Goal: Information Seeking & Learning: Check status

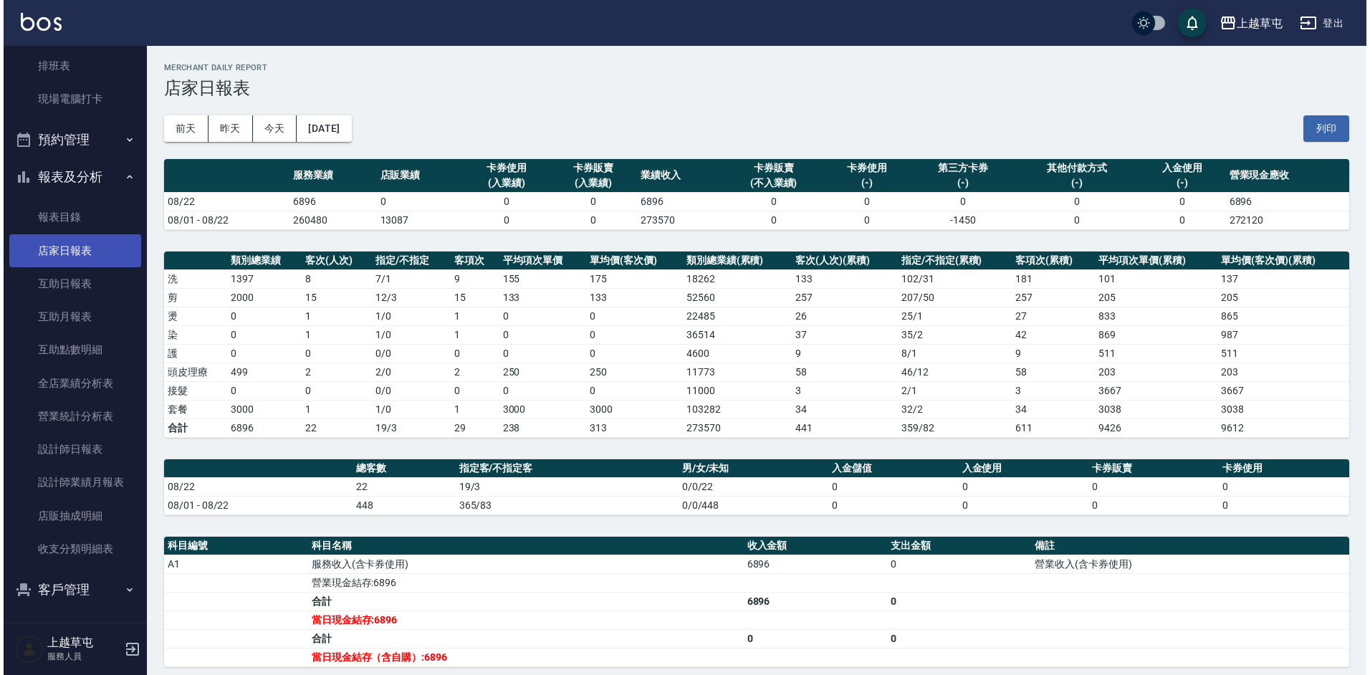
scroll to position [213, 0]
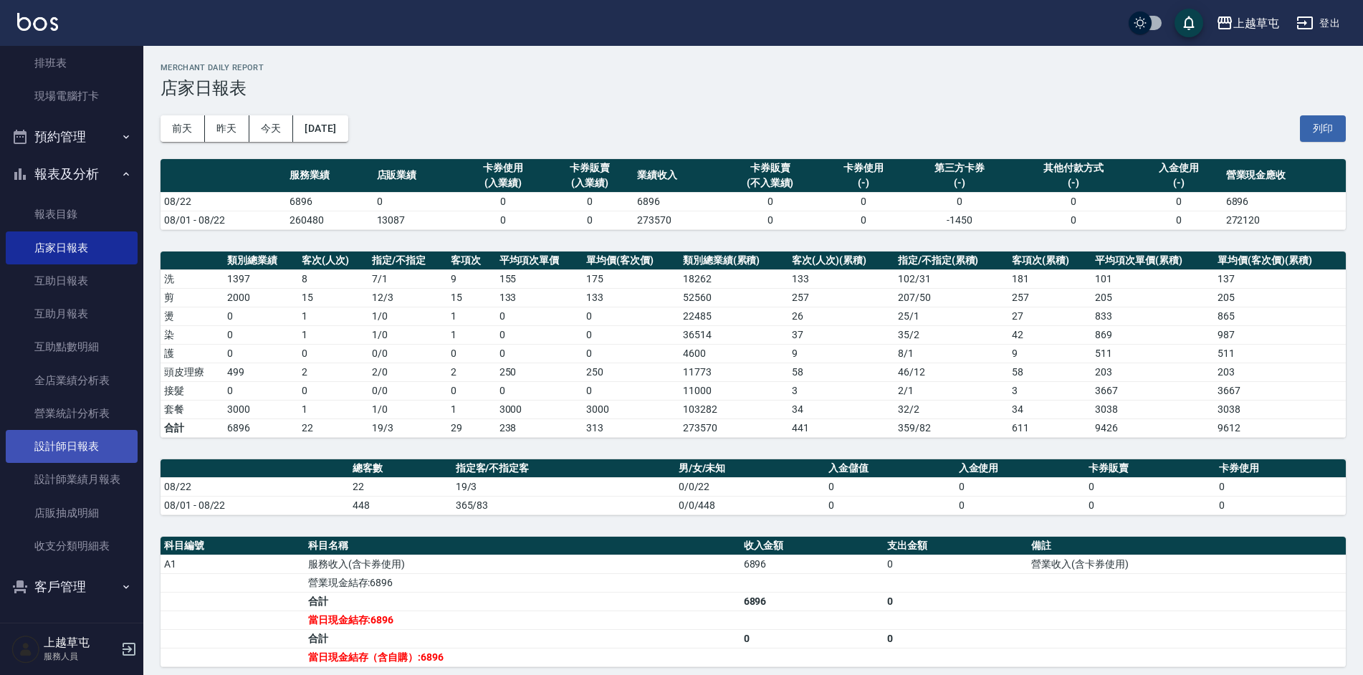
click at [78, 452] on link "設計師日報表" at bounding box center [72, 446] width 132 height 33
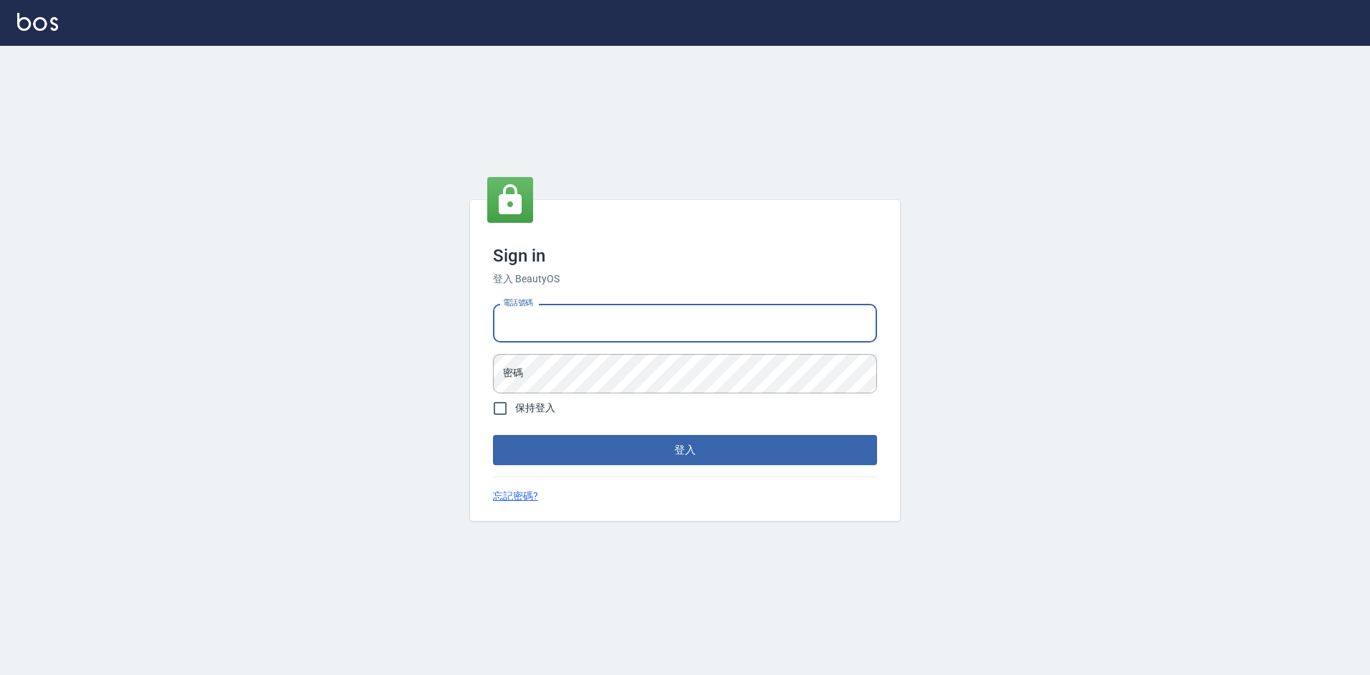
click at [557, 325] on input "電話號碼" at bounding box center [685, 323] width 384 height 39
type input "2380118"
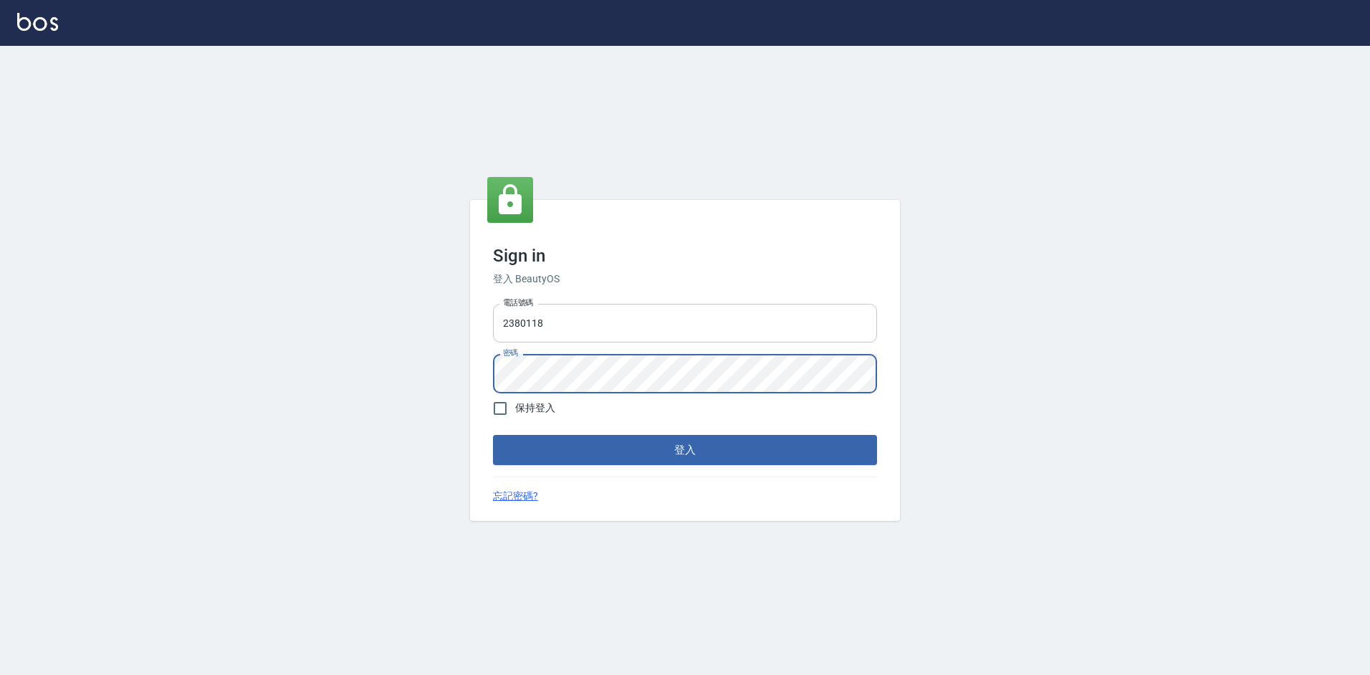
click at [493, 435] on button "登入" at bounding box center [685, 450] width 384 height 30
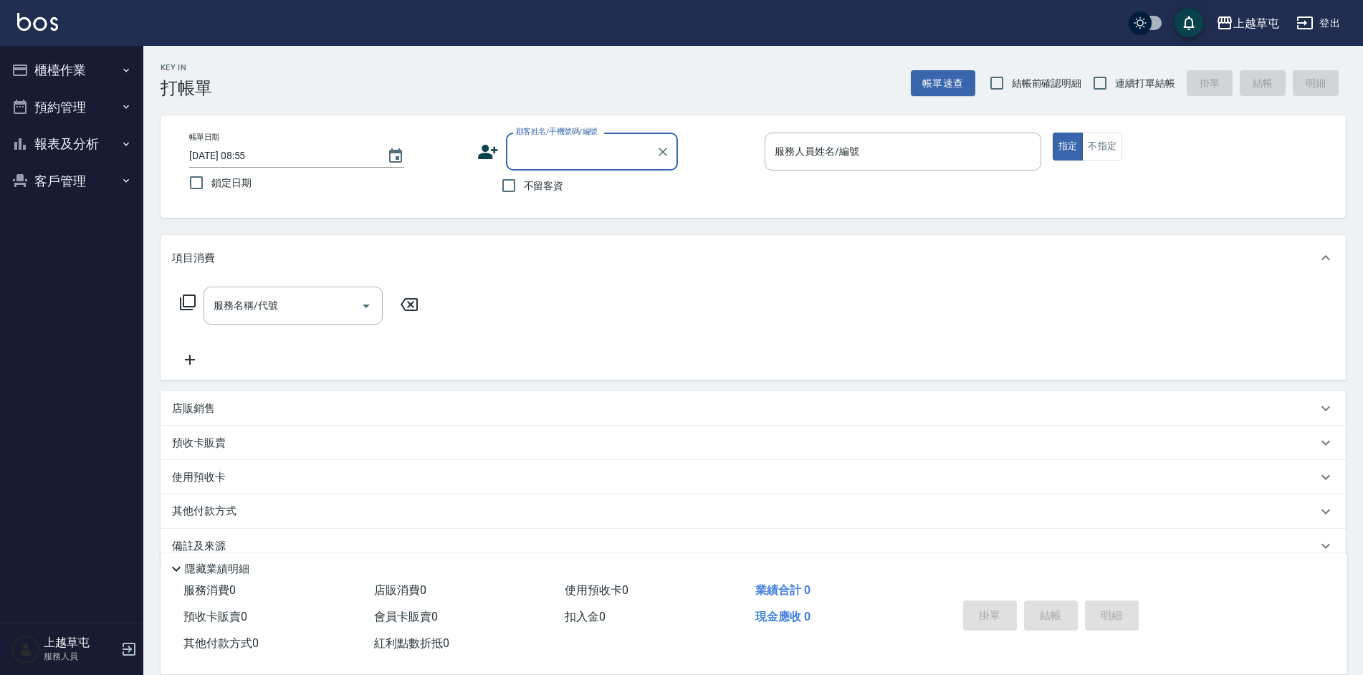
click at [85, 150] on button "報表及分析" at bounding box center [72, 143] width 132 height 37
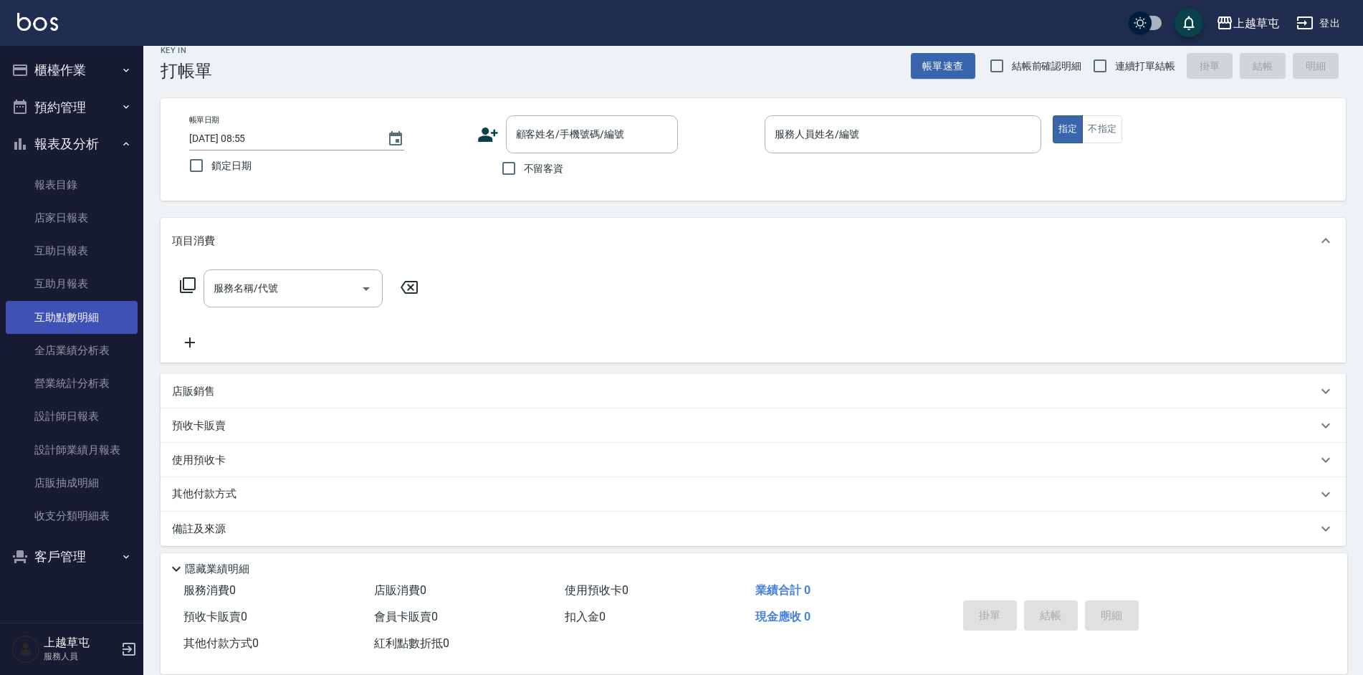
scroll to position [26, 0]
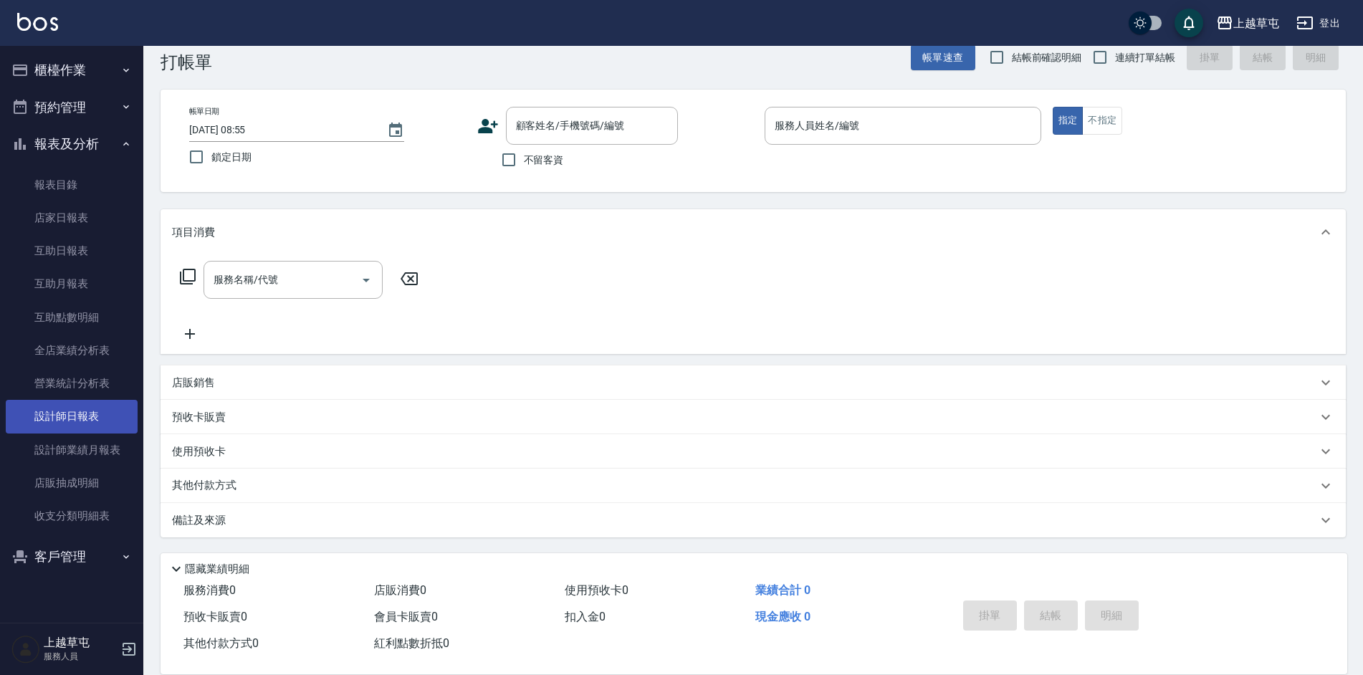
click at [82, 413] on link "設計師日報表" at bounding box center [72, 416] width 132 height 33
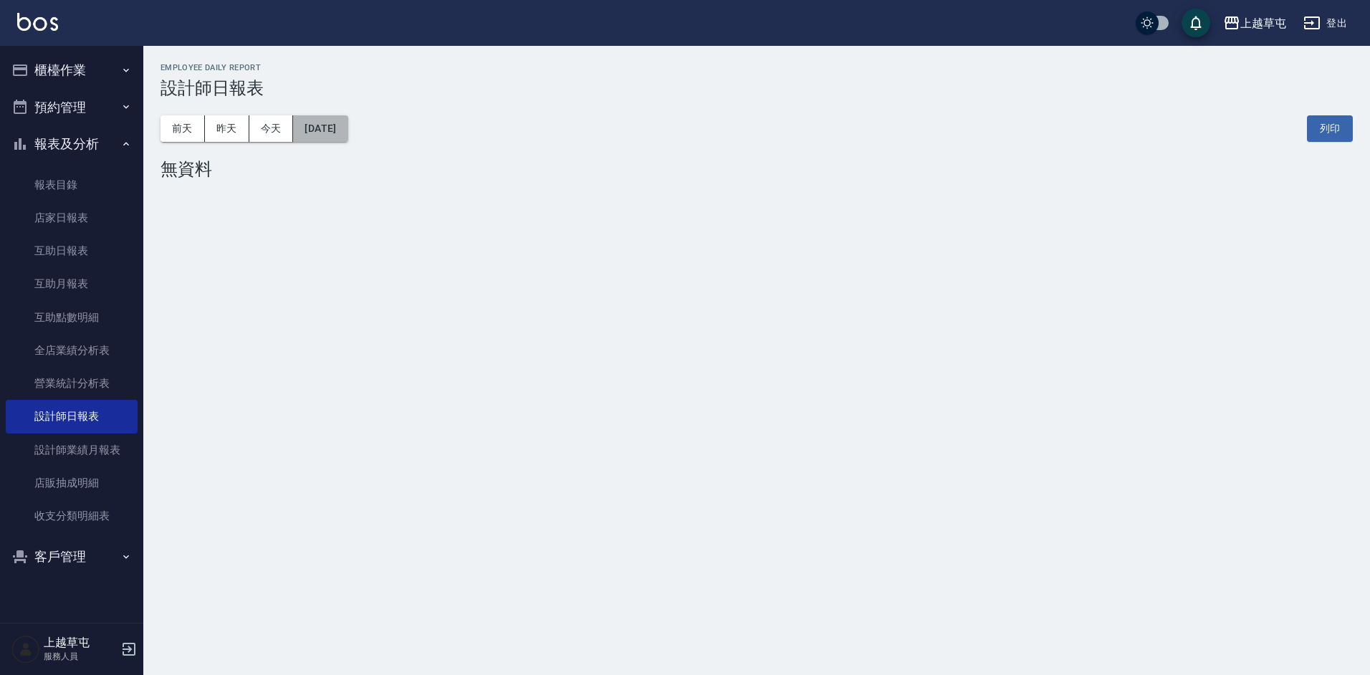
click at [347, 125] on button "[DATE]" at bounding box center [320, 128] width 54 height 27
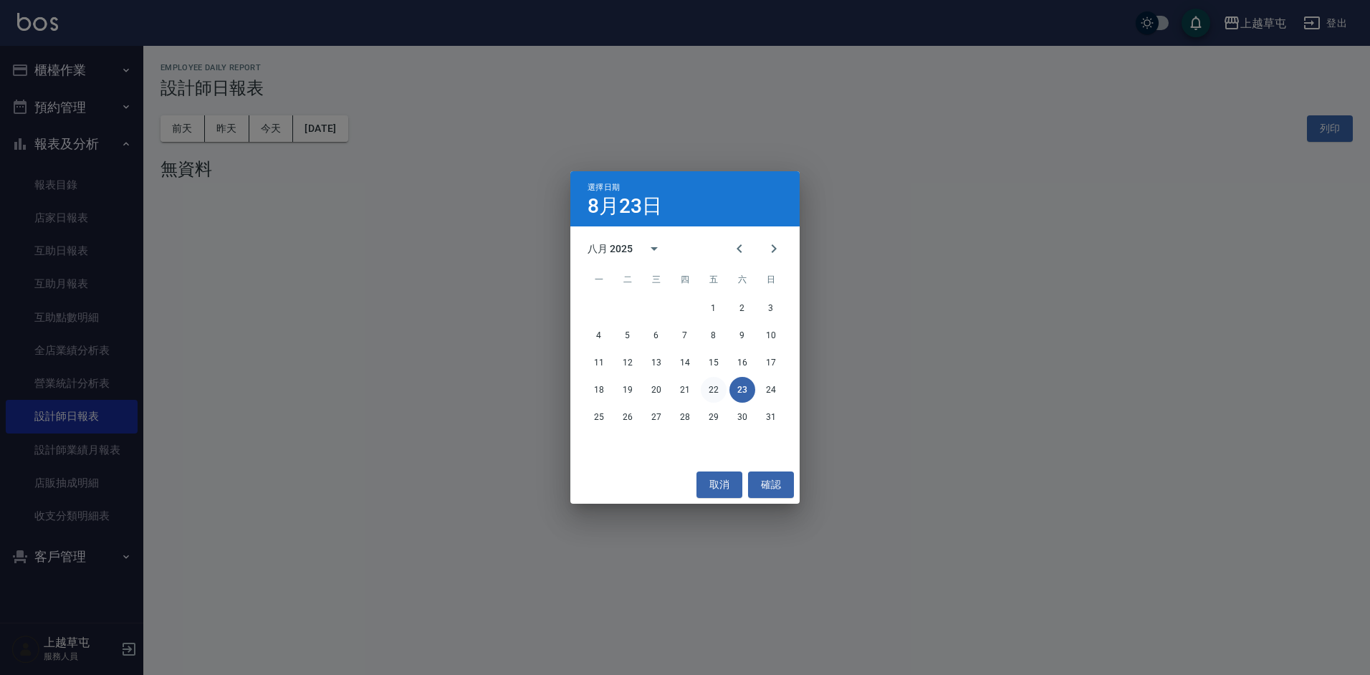
click at [718, 389] on button "22" at bounding box center [714, 390] width 26 height 26
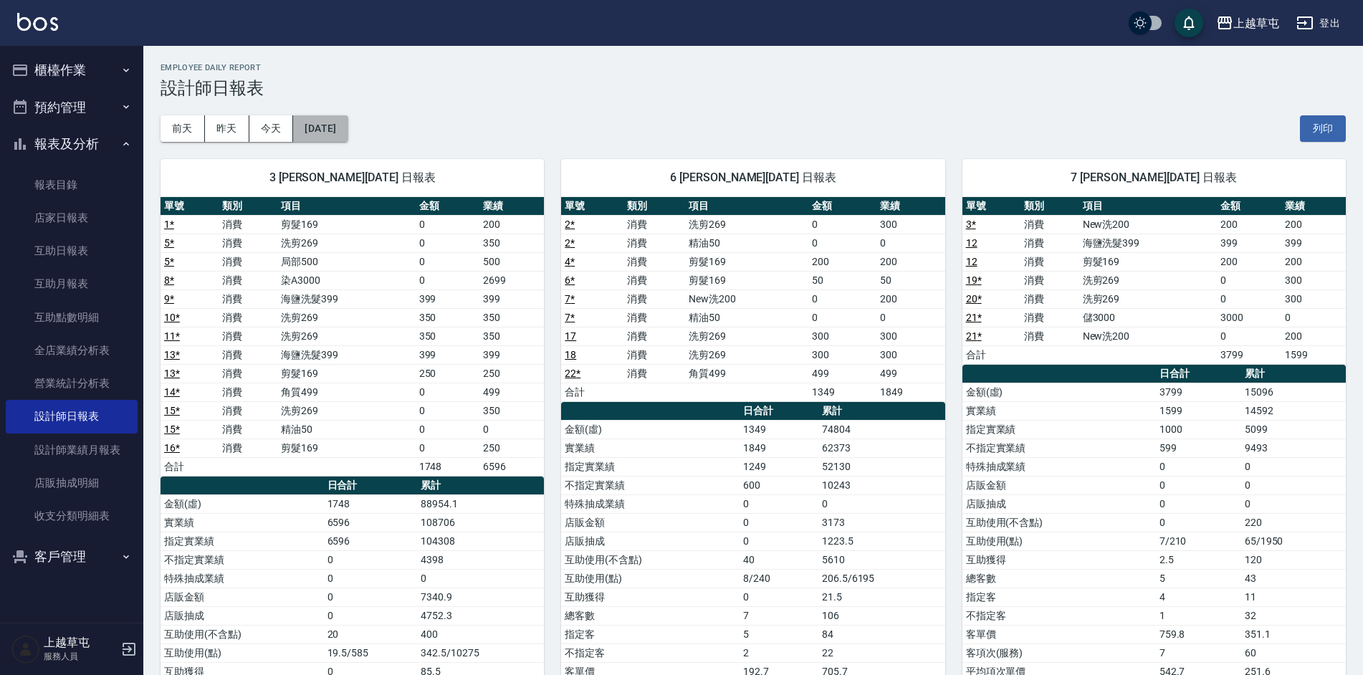
click at [332, 140] on button "[DATE]" at bounding box center [320, 128] width 54 height 27
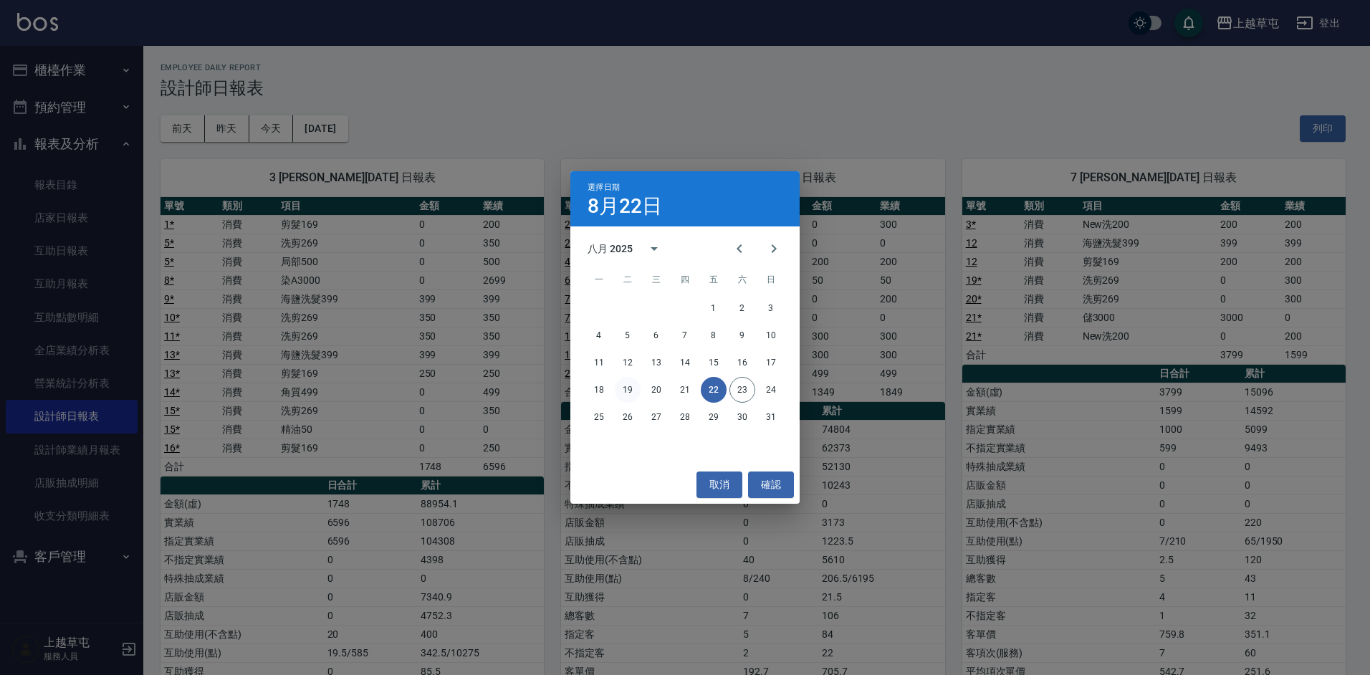
click at [630, 388] on button "19" at bounding box center [628, 390] width 26 height 26
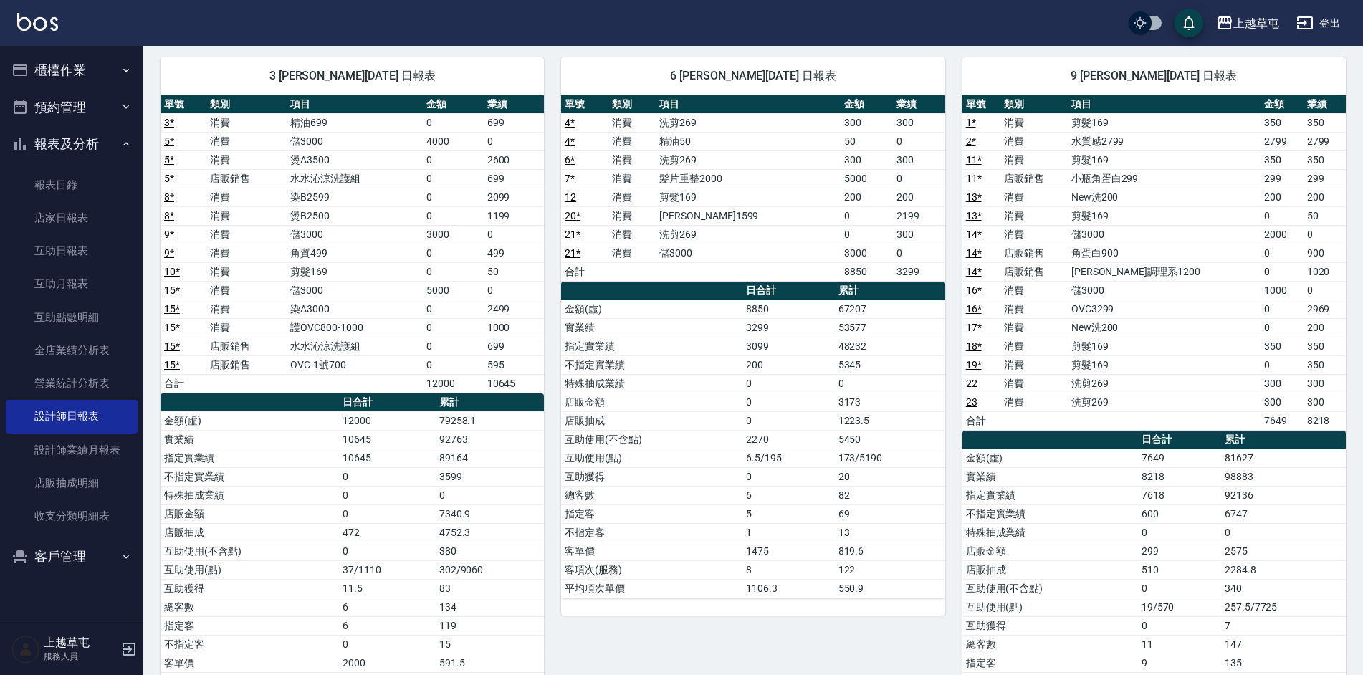
scroll to position [208, 0]
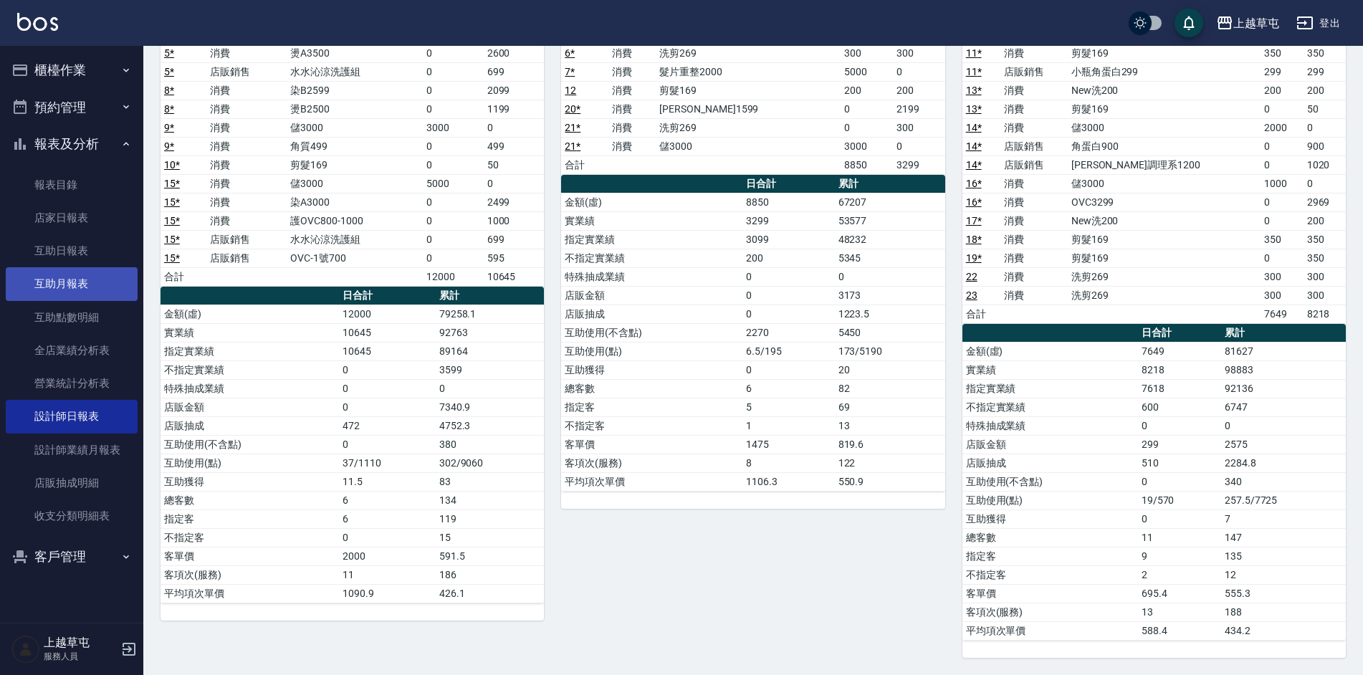
click at [69, 277] on link "互助月報表" at bounding box center [72, 283] width 132 height 33
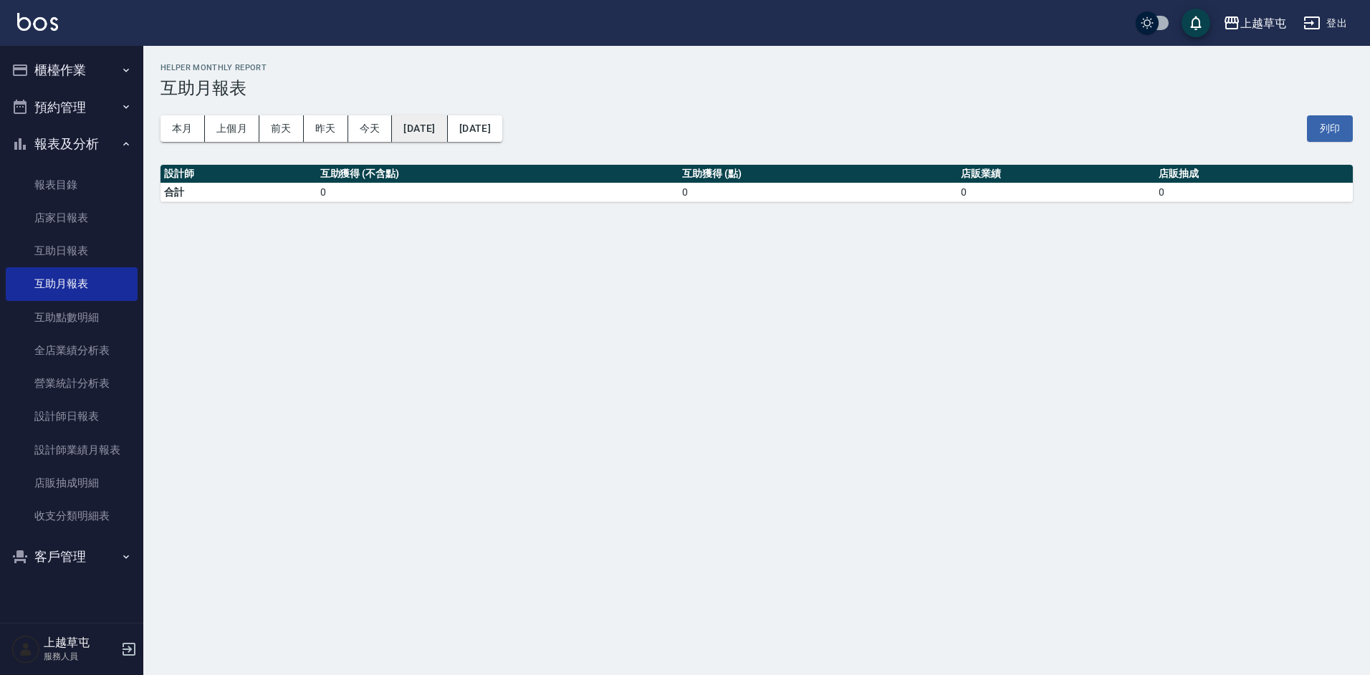
click at [447, 128] on button "[DATE]" at bounding box center [419, 128] width 55 height 27
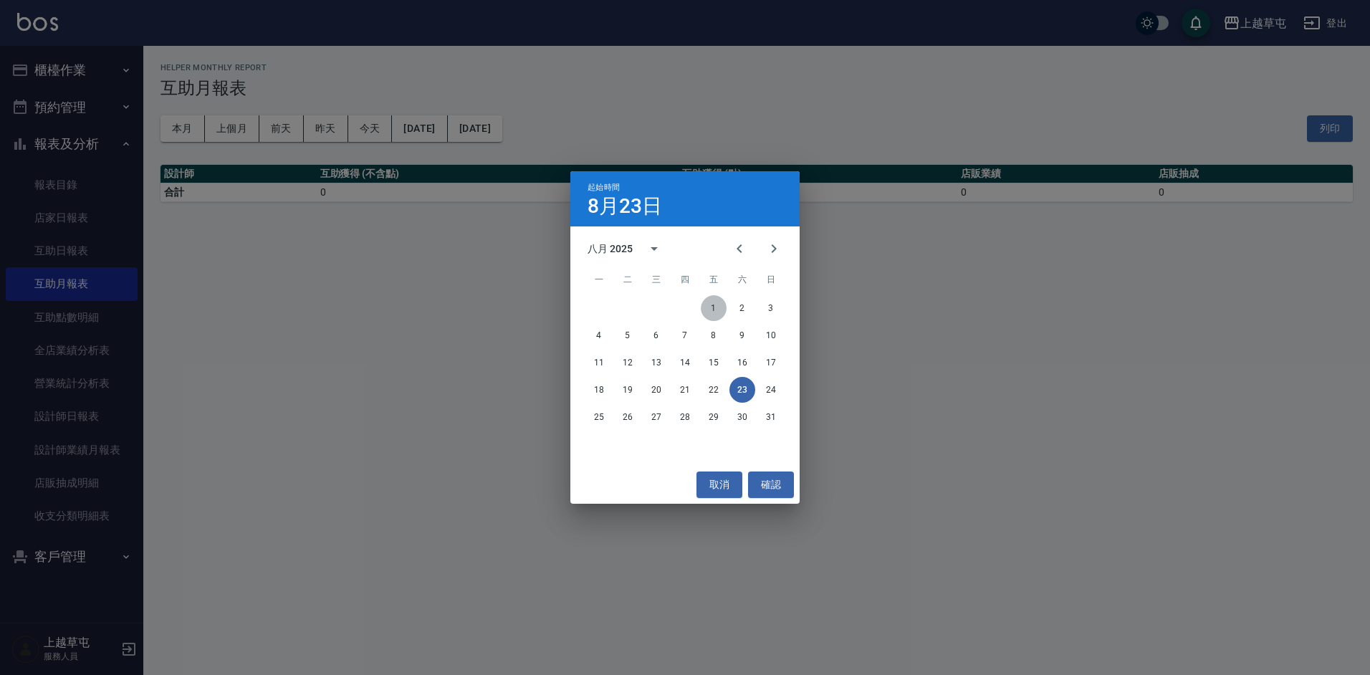
click at [714, 304] on button "1" at bounding box center [714, 308] width 26 height 26
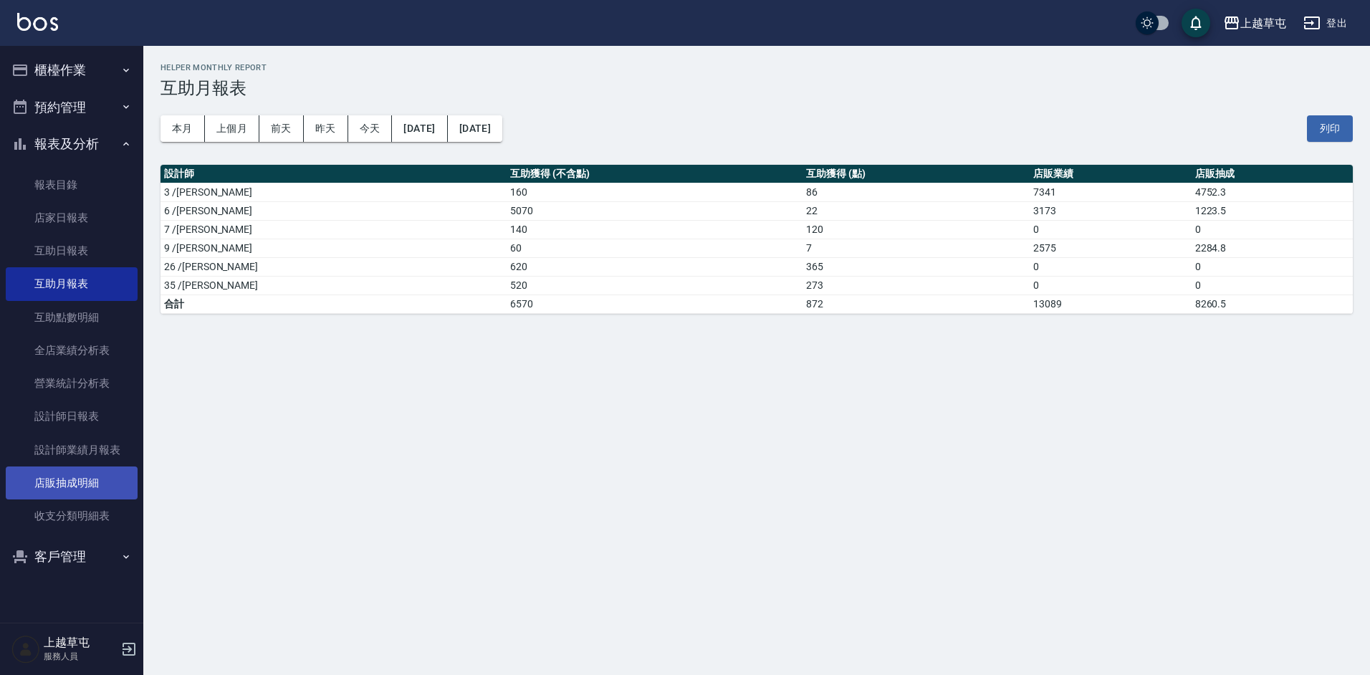
click at [94, 473] on link "店販抽成明細" at bounding box center [72, 482] width 132 height 33
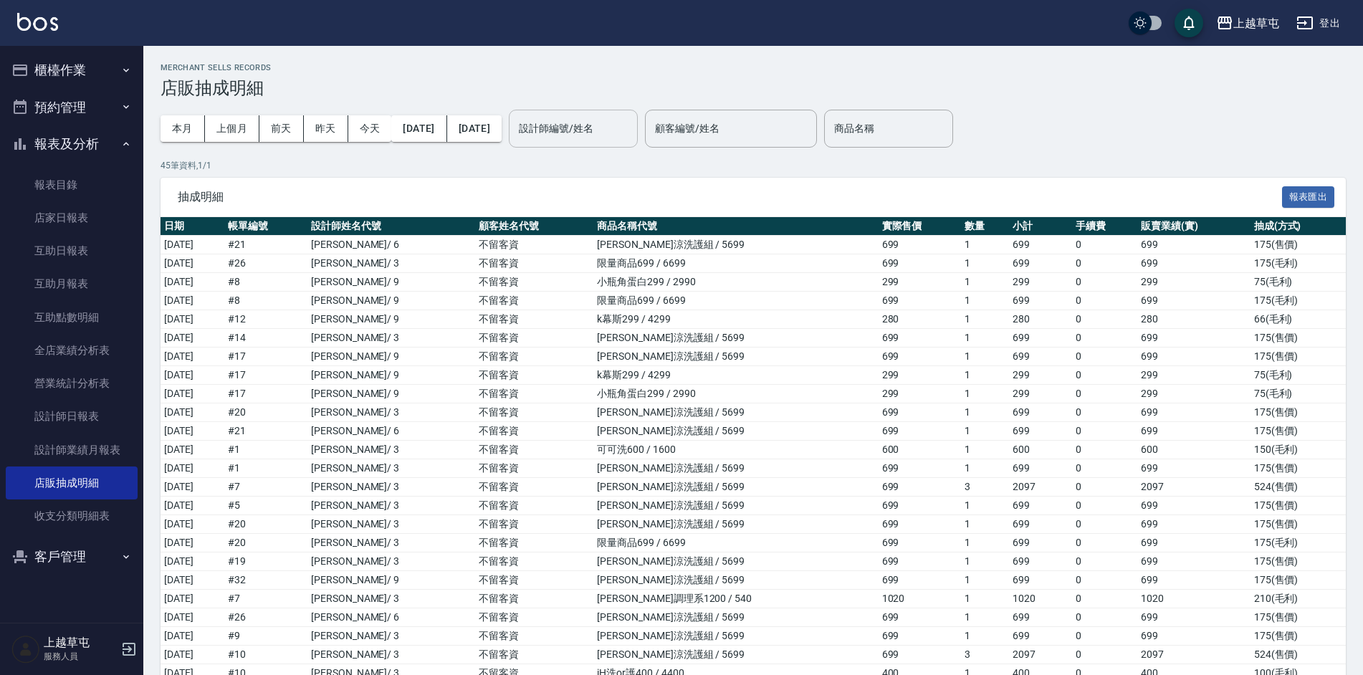
click at [623, 137] on input "設計師編號/姓名" at bounding box center [573, 128] width 116 height 25
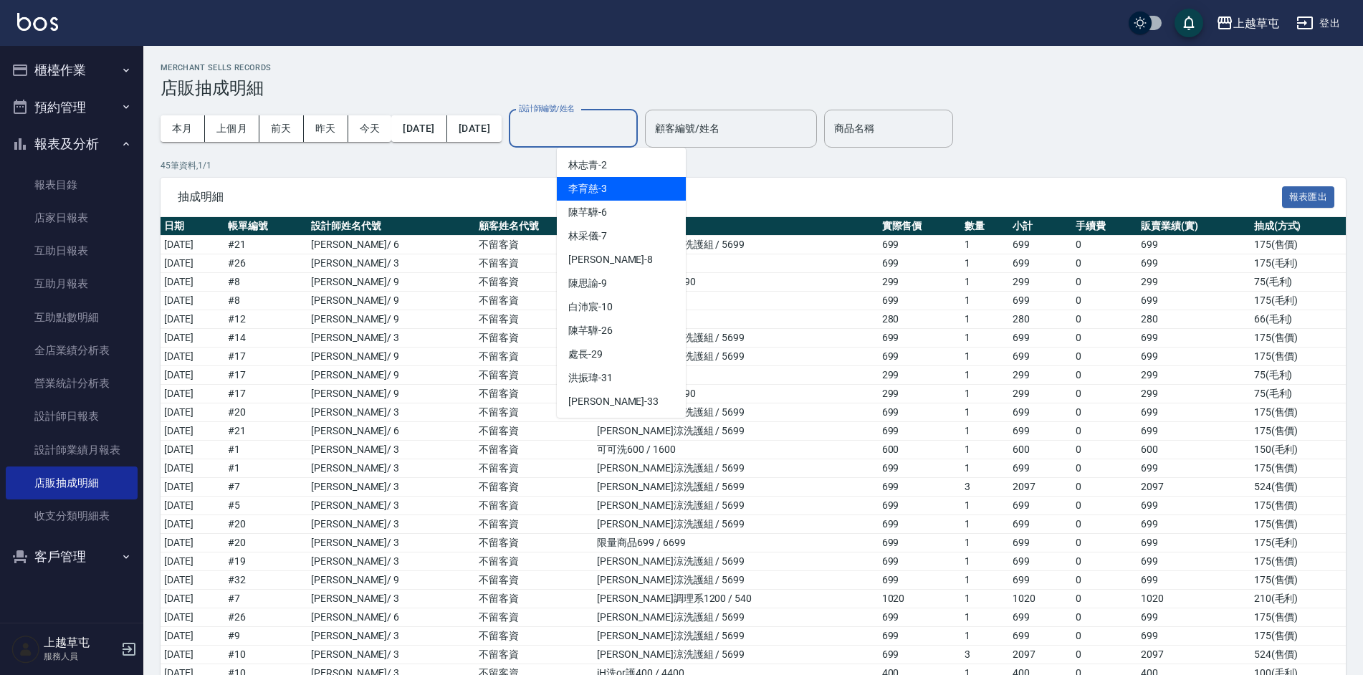
click at [615, 181] on div "[PERSON_NAME]-3" at bounding box center [621, 189] width 129 height 24
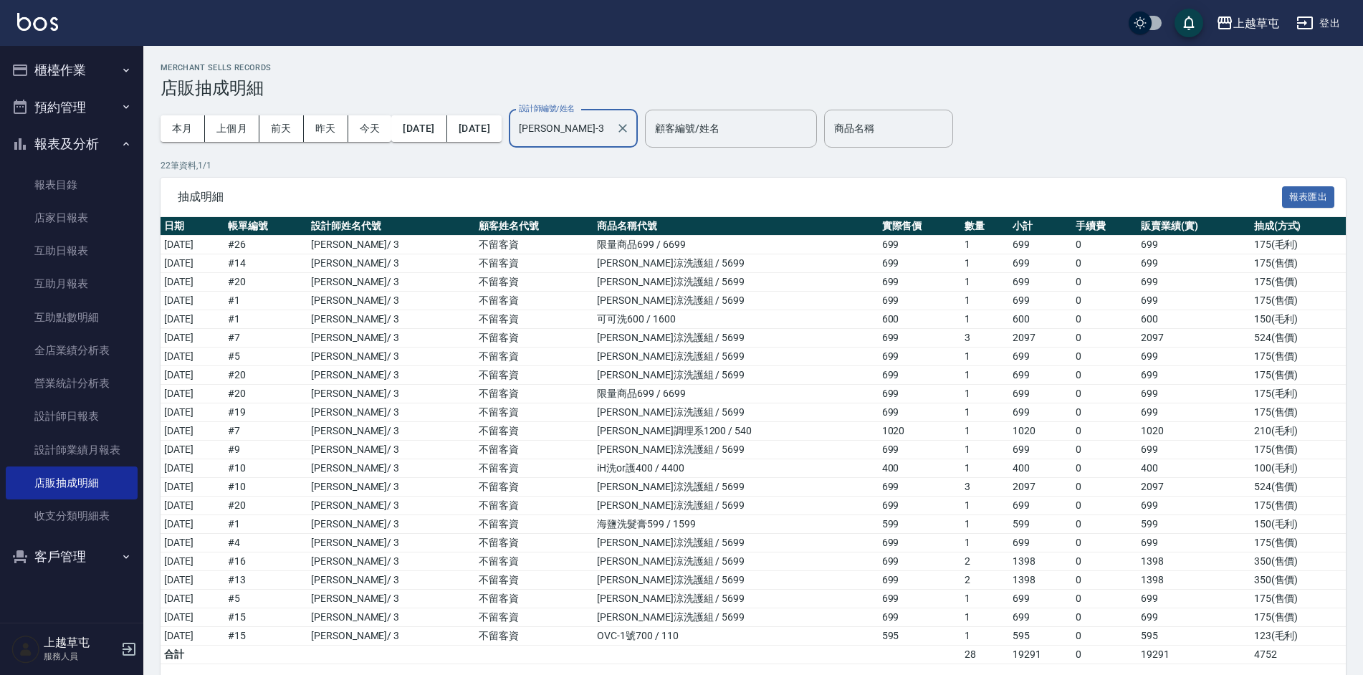
scroll to position [57, 0]
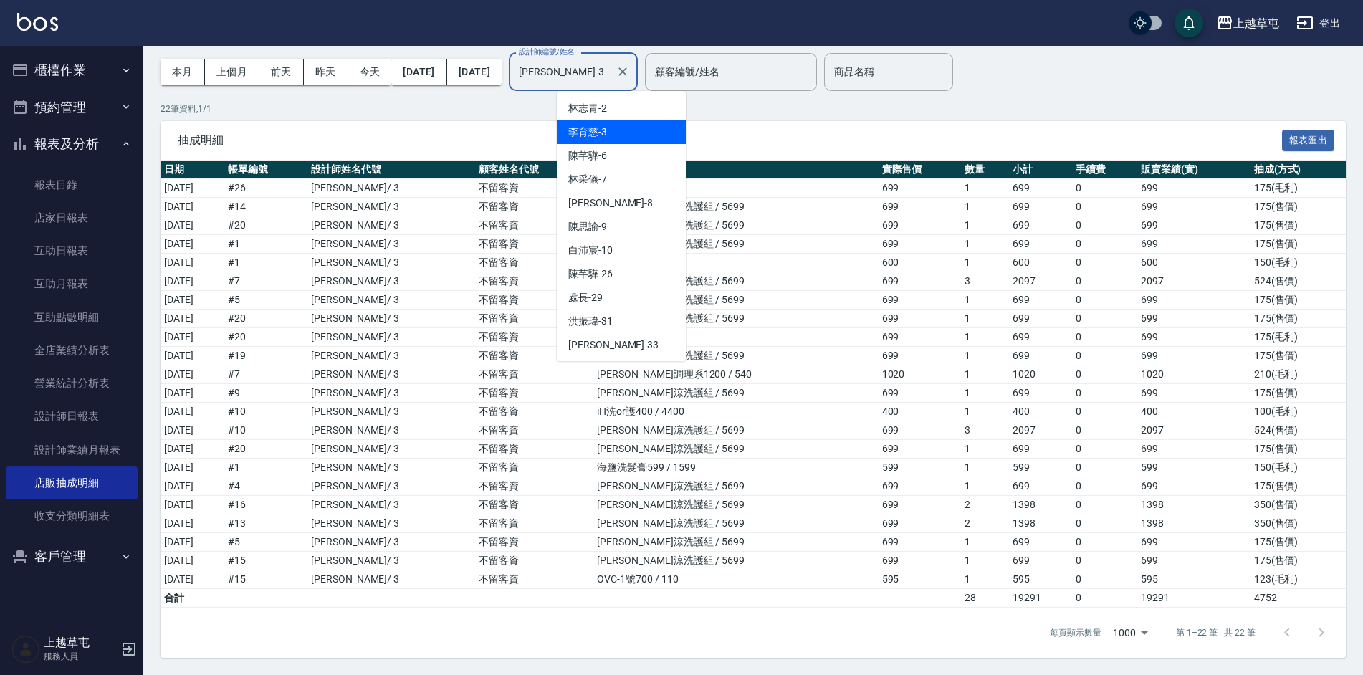
click at [610, 77] on input "[PERSON_NAME]-3" at bounding box center [562, 71] width 95 height 25
click at [620, 159] on div "[PERSON_NAME]-6" at bounding box center [621, 156] width 129 height 24
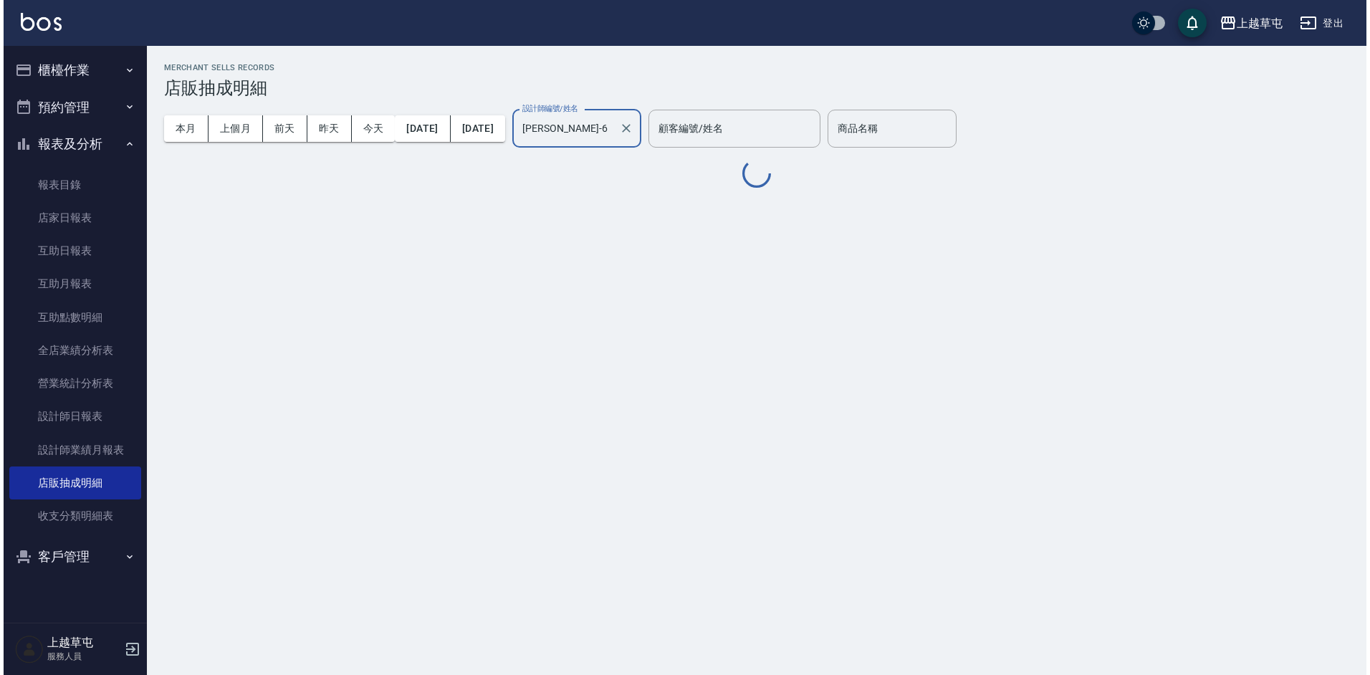
scroll to position [0, 0]
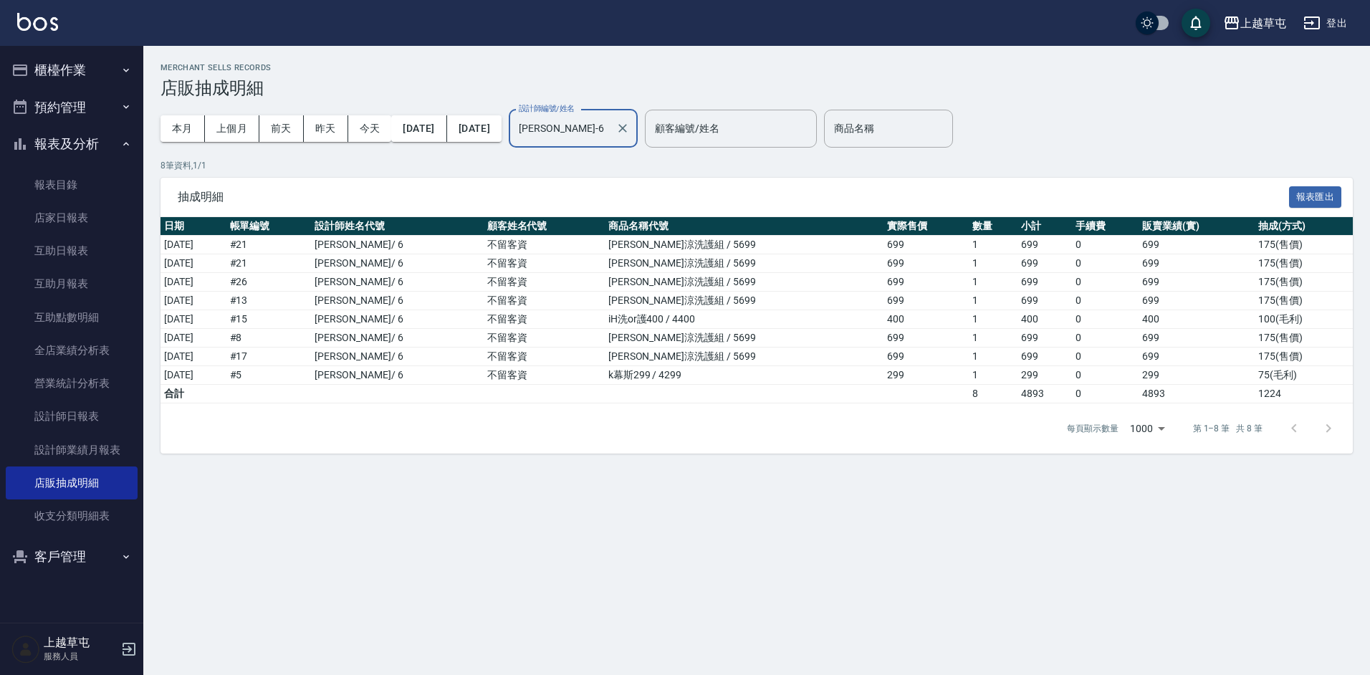
click at [614, 143] on div "[PERSON_NAME]-6 設計師編號/姓名" at bounding box center [573, 129] width 129 height 38
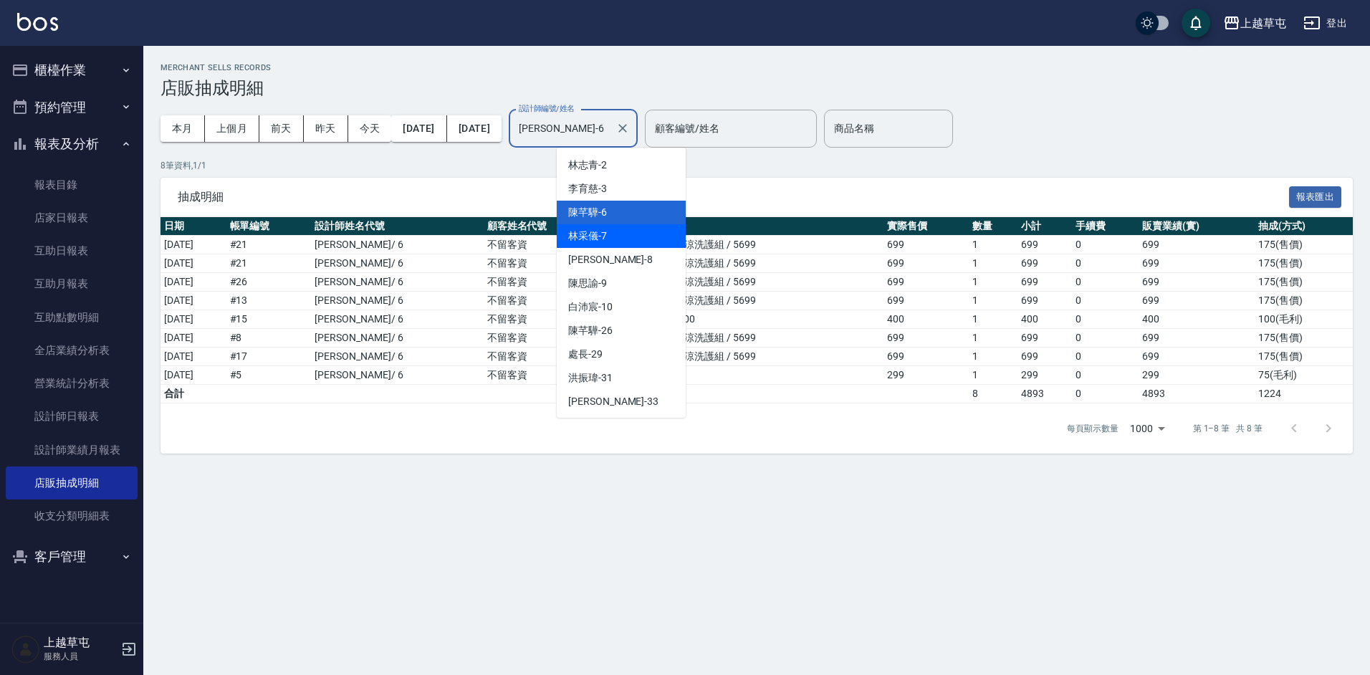
click at [618, 234] on div "[PERSON_NAME]-7" at bounding box center [621, 236] width 129 height 24
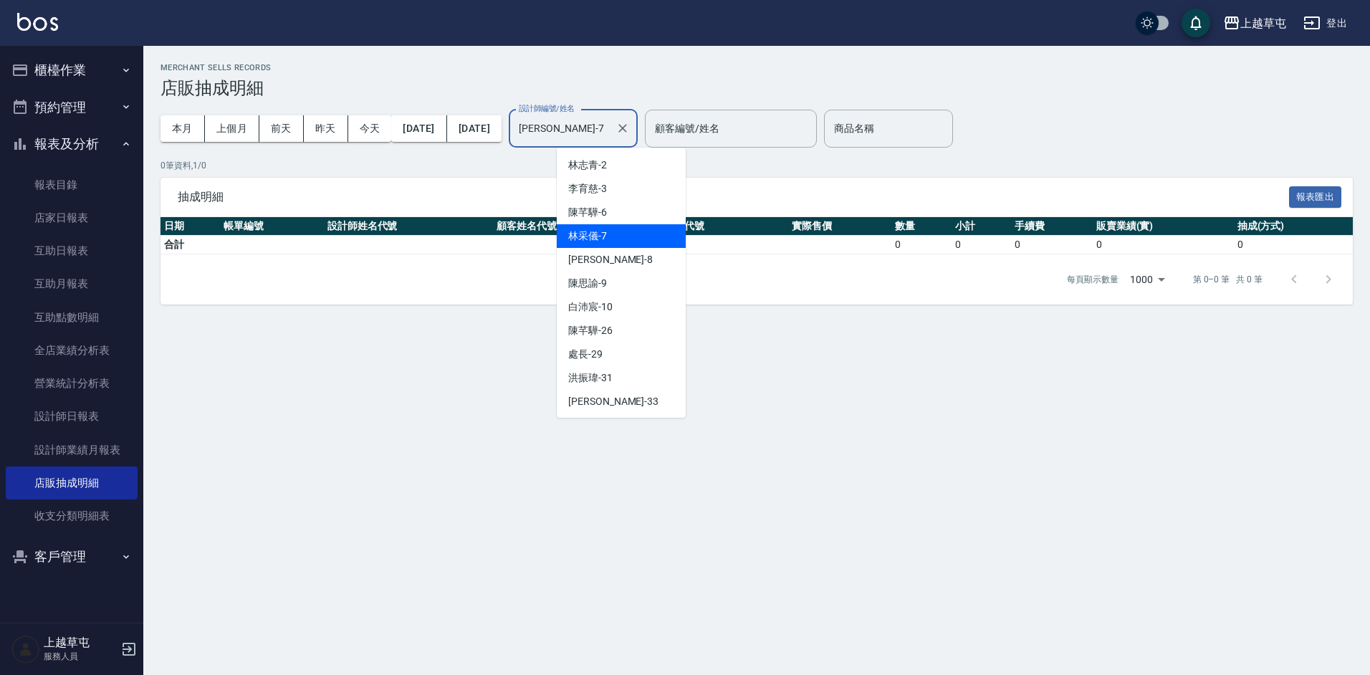
click at [610, 133] on input "[PERSON_NAME]-7" at bounding box center [562, 128] width 95 height 25
click at [608, 285] on div "[PERSON_NAME]-9" at bounding box center [621, 284] width 129 height 24
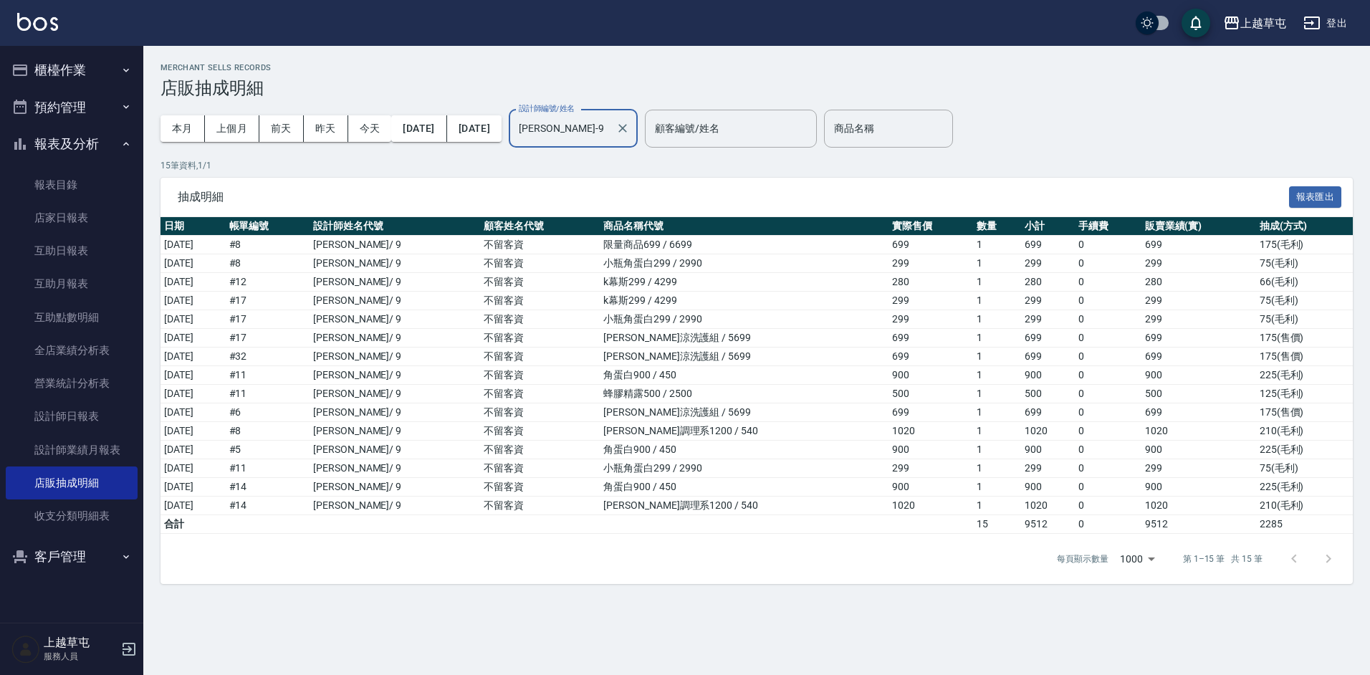
drag, startPoint x: 621, startPoint y: 139, endPoint x: 630, endPoint y: 145, distance: 11.3
click at [610, 140] on input "[PERSON_NAME]-9" at bounding box center [562, 128] width 95 height 25
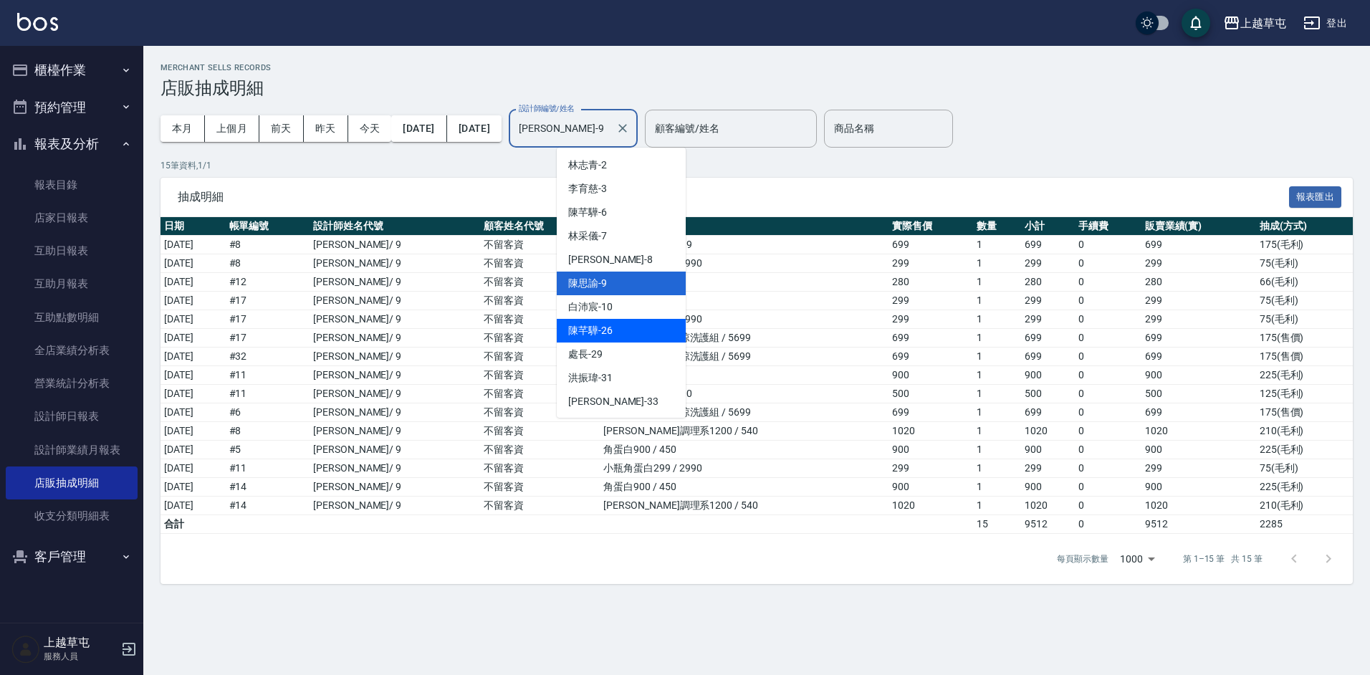
scroll to position [120, 0]
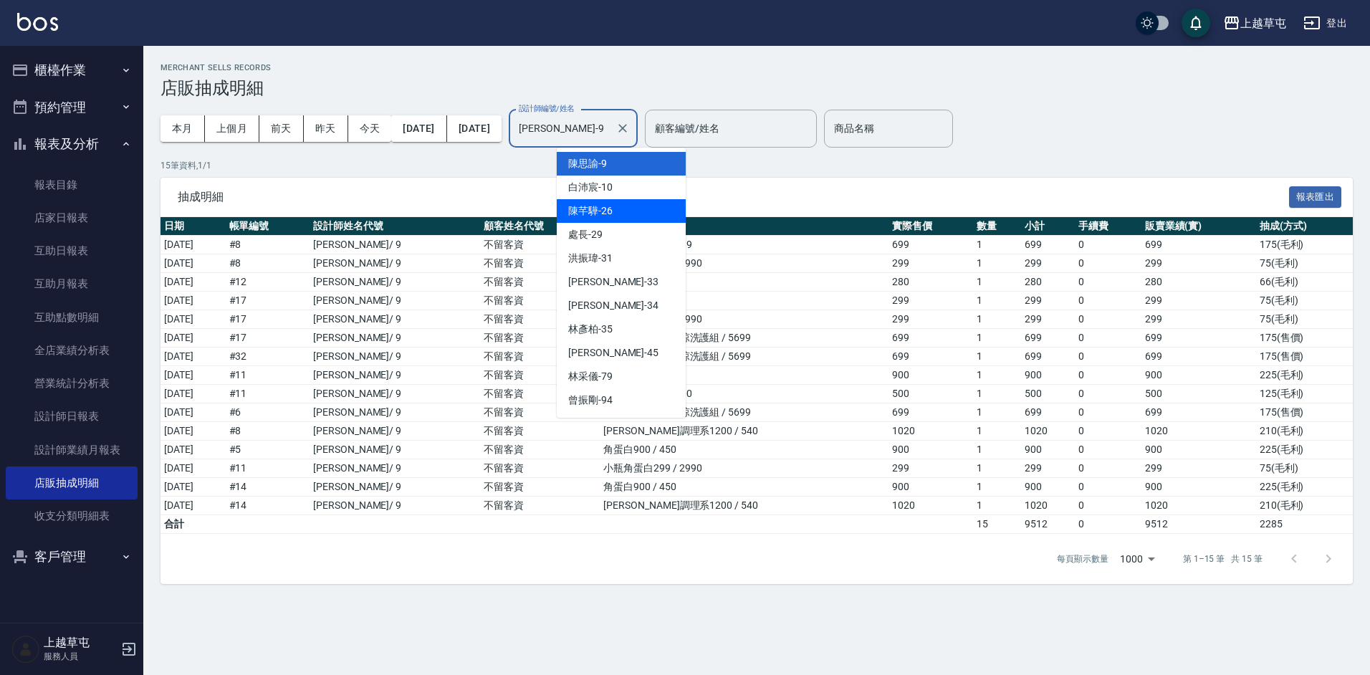
click at [605, 221] on div "[PERSON_NAME]-26" at bounding box center [621, 211] width 129 height 24
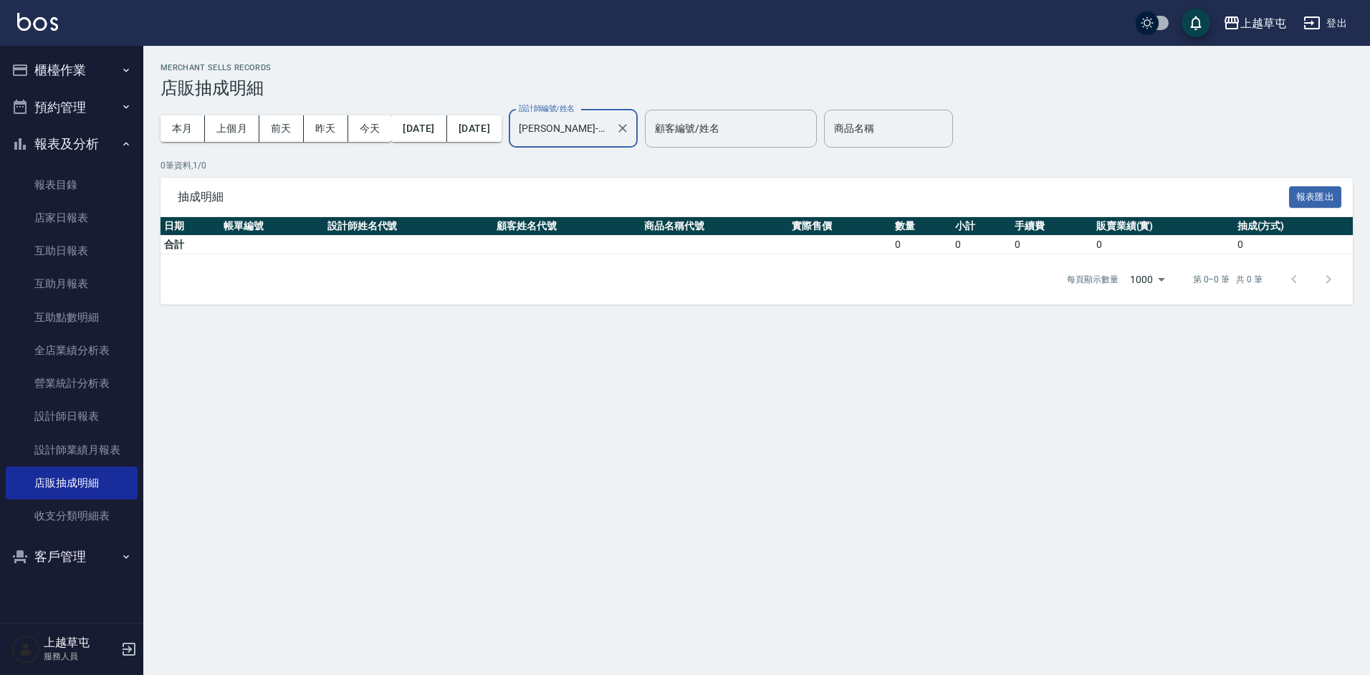
click at [610, 128] on input "[PERSON_NAME]-26" at bounding box center [562, 128] width 95 height 25
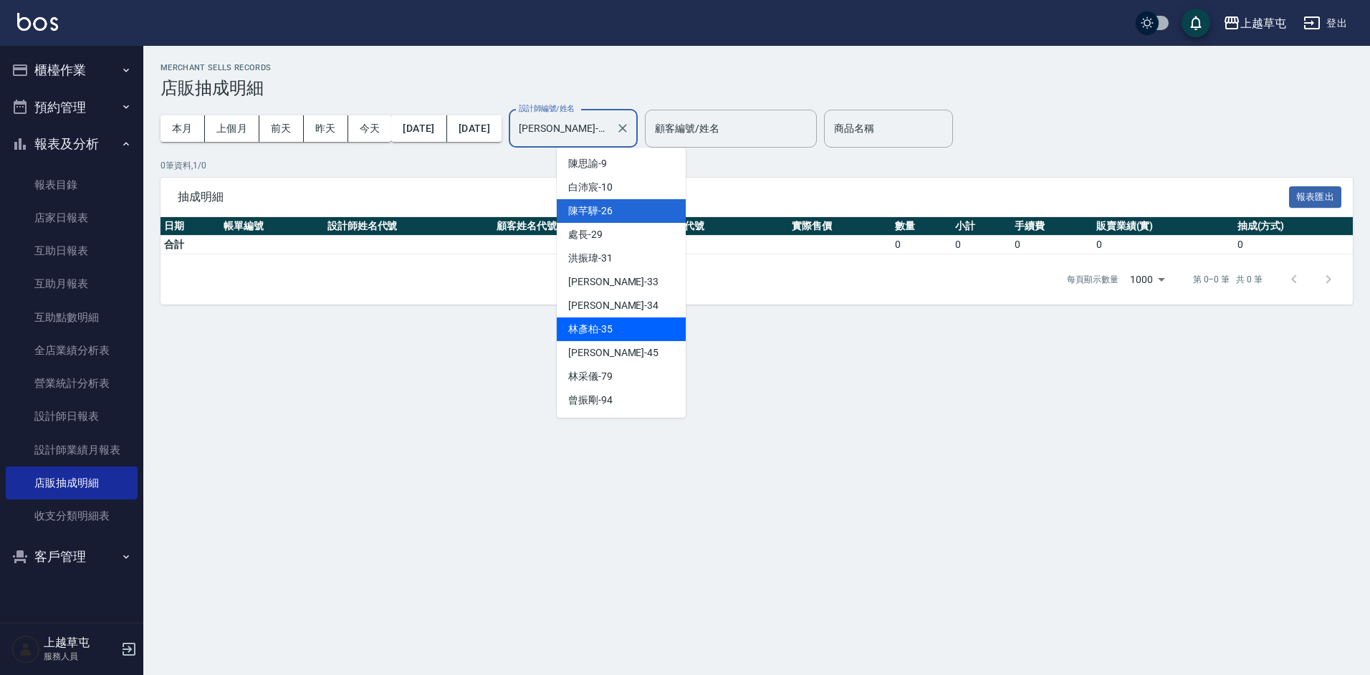
click at [612, 334] on span "[PERSON_NAME]-35" at bounding box center [590, 329] width 44 height 15
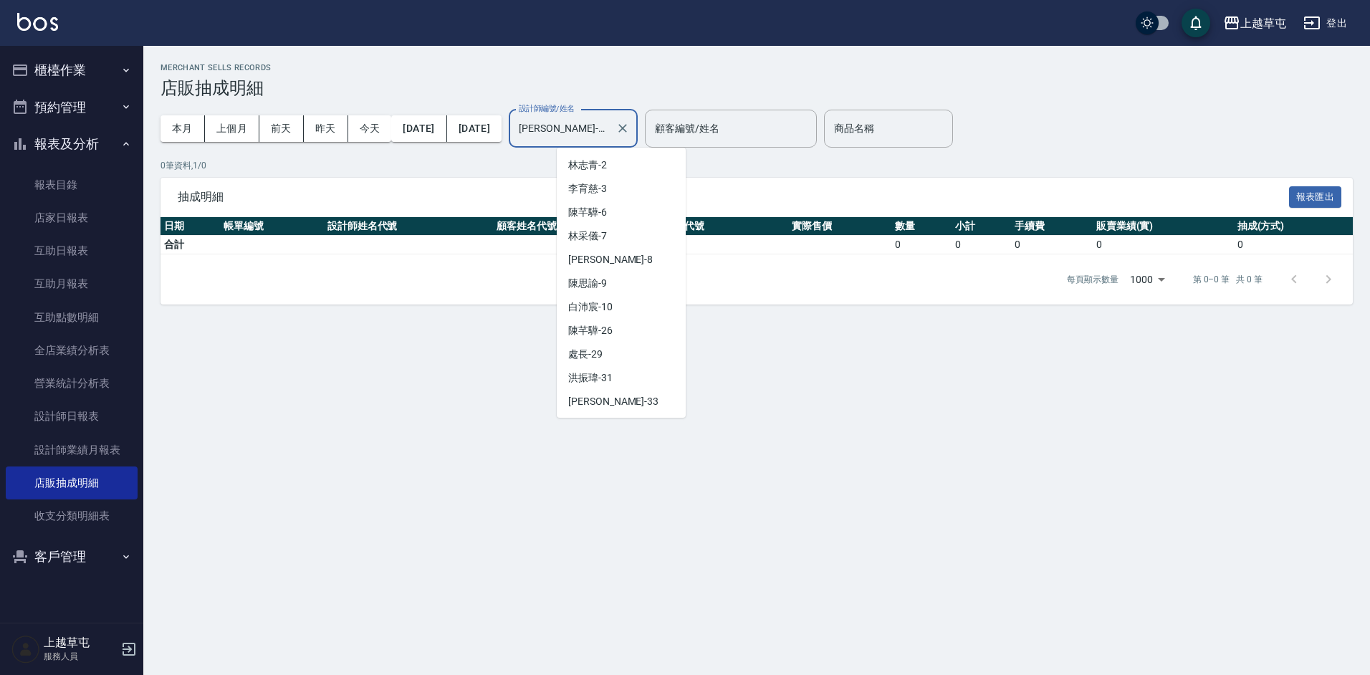
click at [608, 127] on input "[PERSON_NAME]-35" at bounding box center [562, 128] width 95 height 25
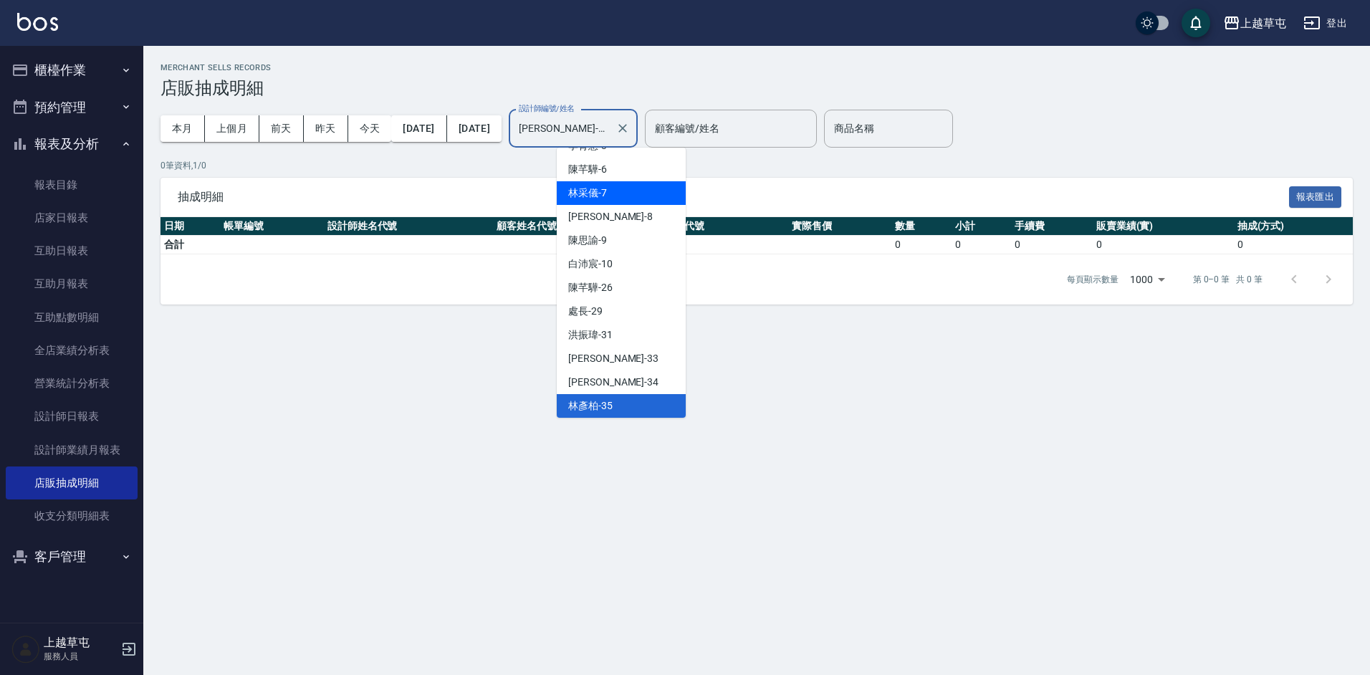
click at [618, 200] on div "[PERSON_NAME]-7" at bounding box center [621, 193] width 129 height 24
type input "[PERSON_NAME]-7"
